Goal: Obtain resource: Download file/media

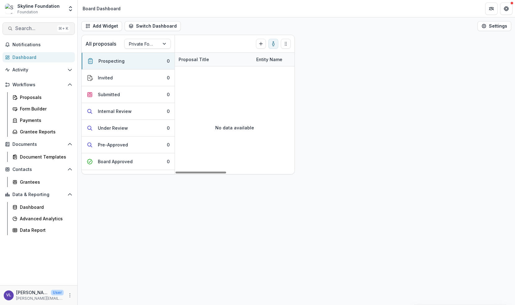
click at [40, 28] on span "Search..." at bounding box center [34, 28] width 39 height 6
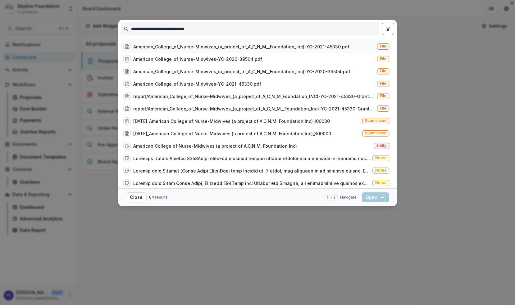
type input "**********"
click at [315, 46] on div "American_College_of_Nurse-Midwives_(a_project_of_A_C_N_M__Foundation_Inc)-YC-20…" at bounding box center [241, 46] width 216 height 7
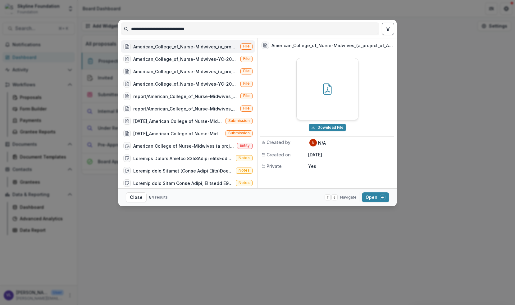
click at [222, 46] on div "American_College_of_Nurse-Midwives_(a_project_of_A_C_N_M__Foundation_Inc)-YC-20…" at bounding box center [185, 46] width 105 height 7
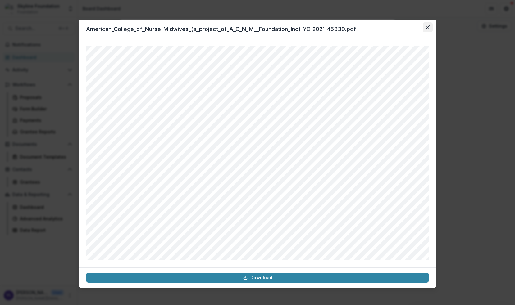
click at [428, 28] on icon "Close" at bounding box center [428, 27] width 4 height 4
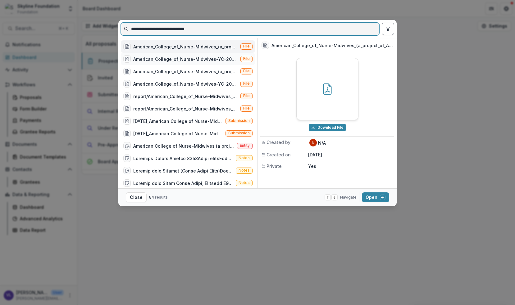
scroll to position [2, 0]
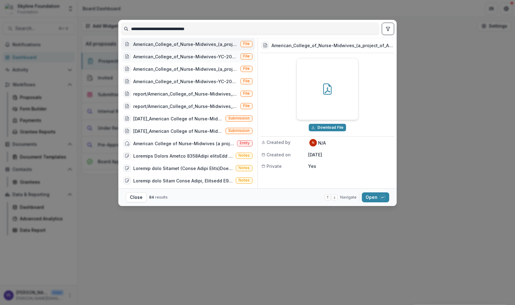
click at [200, 55] on div "American_College_of_Nurse-Midwives-YC-2020-39504.pdf" at bounding box center [185, 56] width 105 height 7
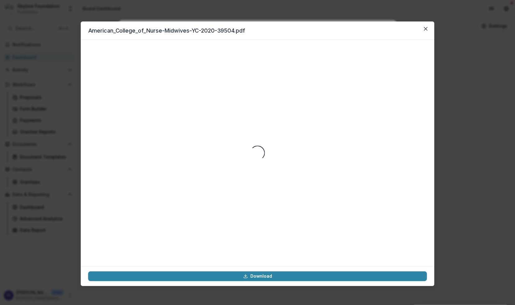
click at [200, 55] on div "Loading..." at bounding box center [257, 153] width 339 height 212
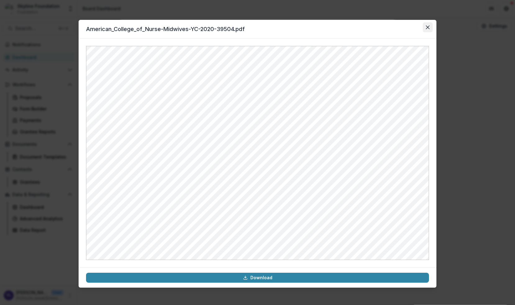
click at [429, 28] on icon "Close" at bounding box center [428, 27] width 4 height 4
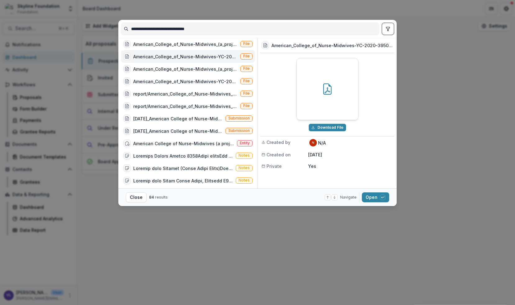
drag, startPoint x: 259, startPoint y: 72, endPoint x: 270, endPoint y: 72, distance: 11.5
click at [270, 72] on div "American_College_of_Nurse-Midwives-YC-2020-39504.pdf Download File Created by N…" at bounding box center [326, 113] width 137 height 151
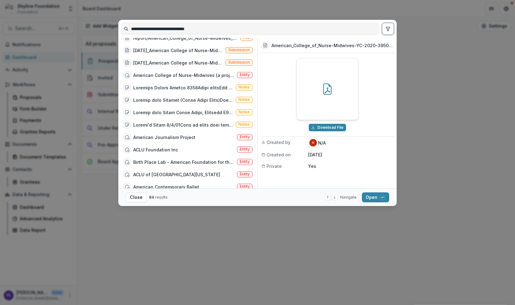
scroll to position [0, 0]
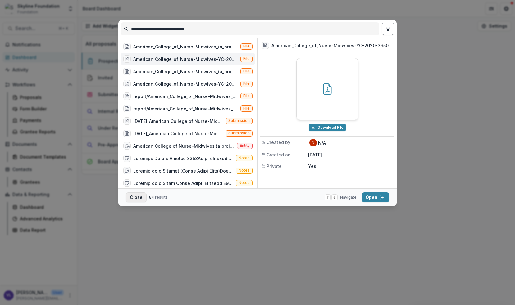
click at [134, 197] on button "Close" at bounding box center [136, 198] width 21 height 10
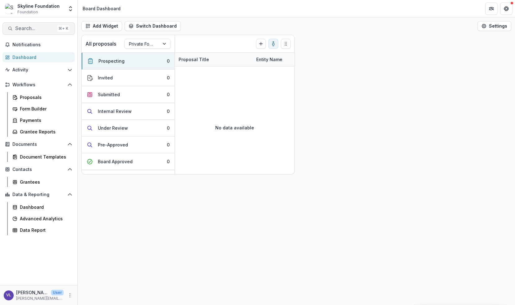
click at [28, 29] on span "Search..." at bounding box center [34, 28] width 39 height 6
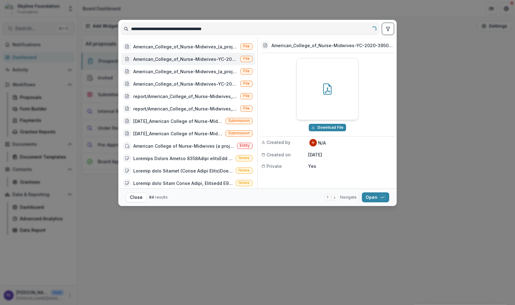
type input "**********"
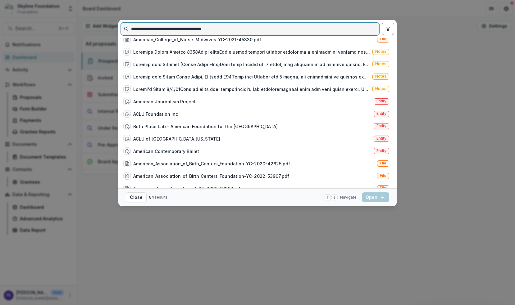
scroll to position [107, 0]
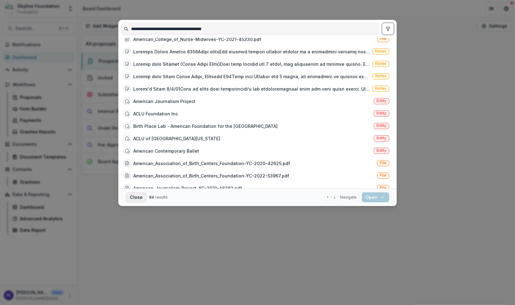
click at [137, 194] on button "Close" at bounding box center [136, 198] width 21 height 10
